Goal: Task Accomplishment & Management: Manage account settings

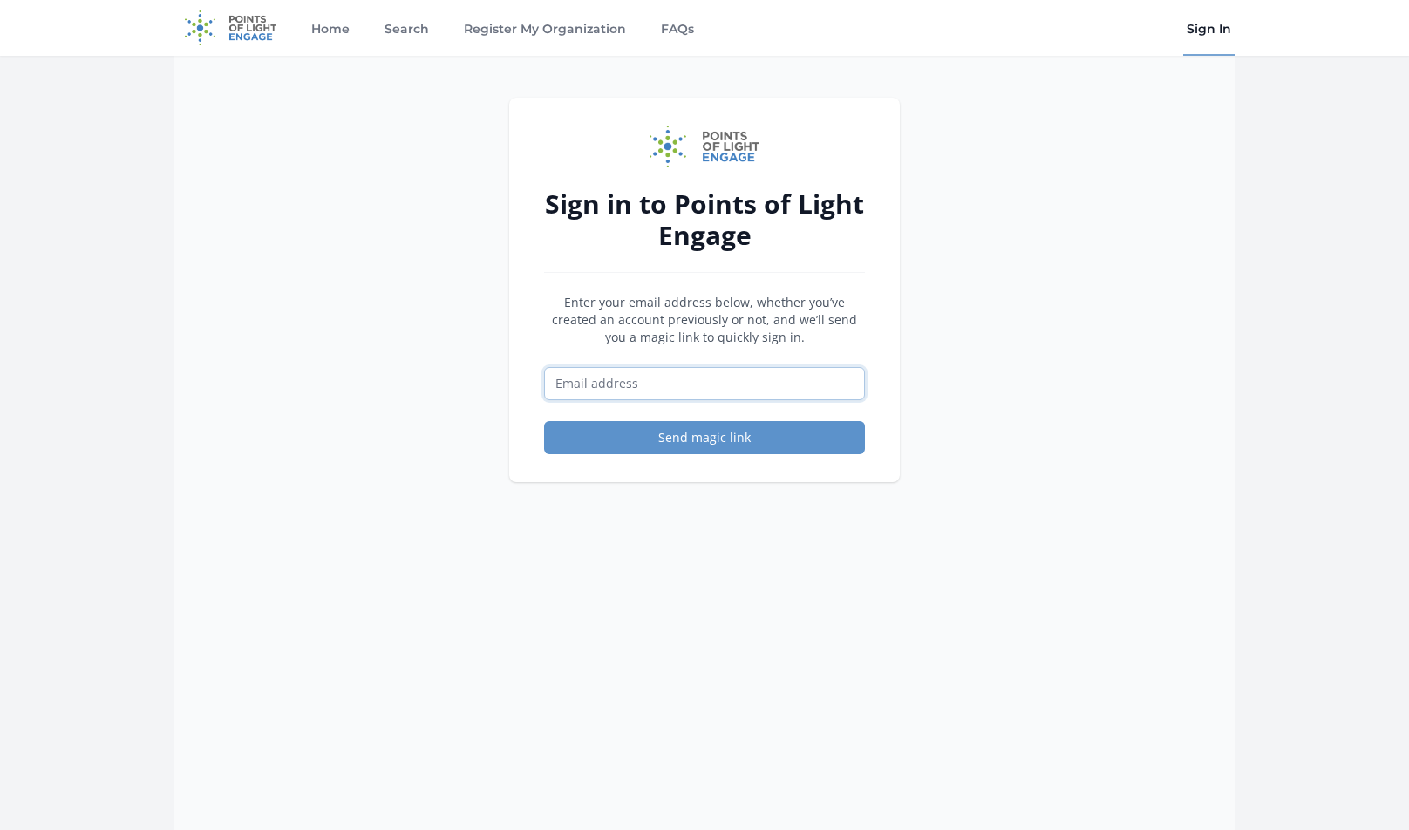
click at [726, 376] on input "Email address" at bounding box center [704, 383] width 321 height 33
type input "[EMAIL_ADDRESS][DOMAIN_NAME]"
click at [714, 437] on button "Send magic link" at bounding box center [704, 437] width 321 height 33
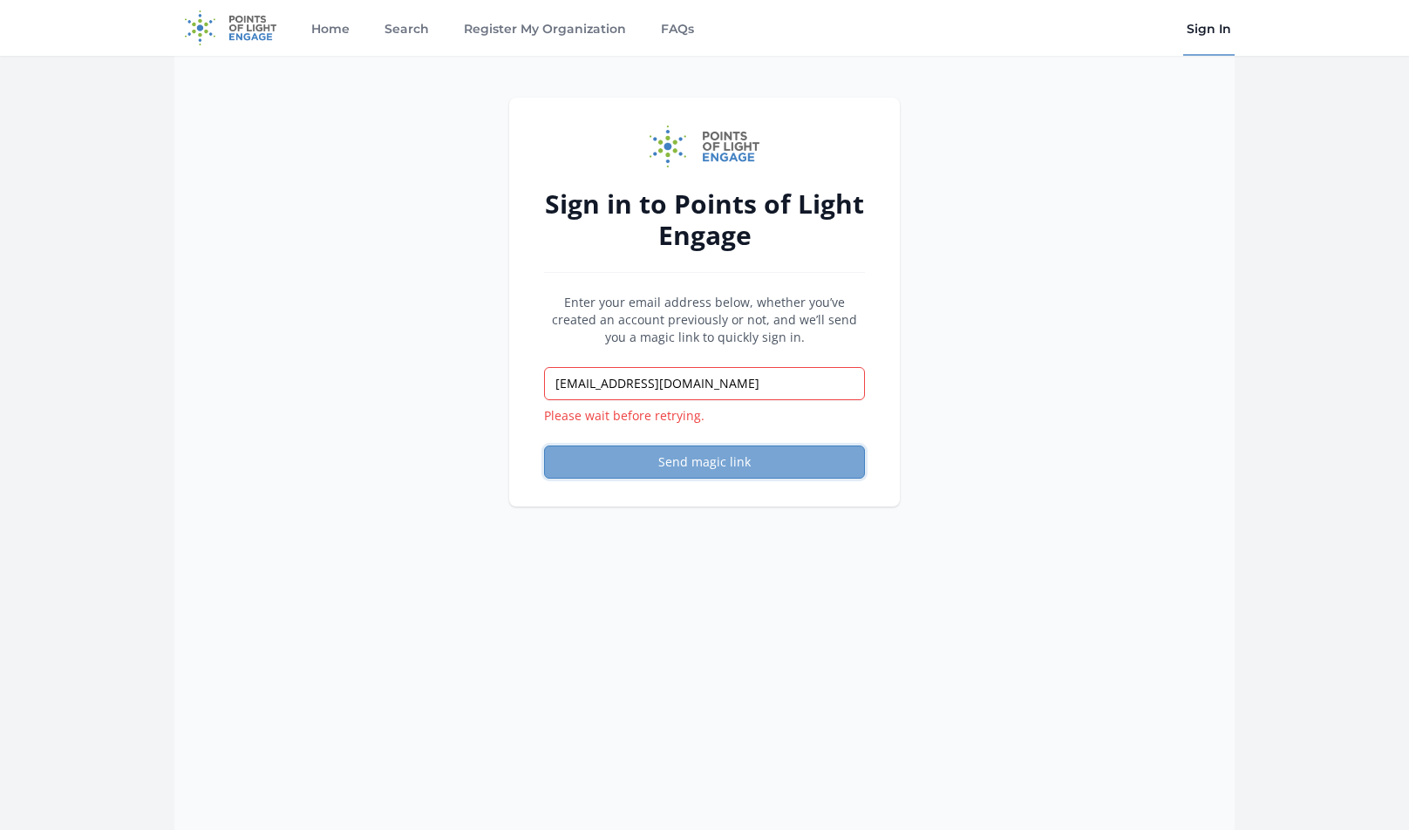
click at [697, 464] on button "Send magic link" at bounding box center [704, 462] width 321 height 33
